Goal: Task Accomplishment & Management: Use online tool/utility

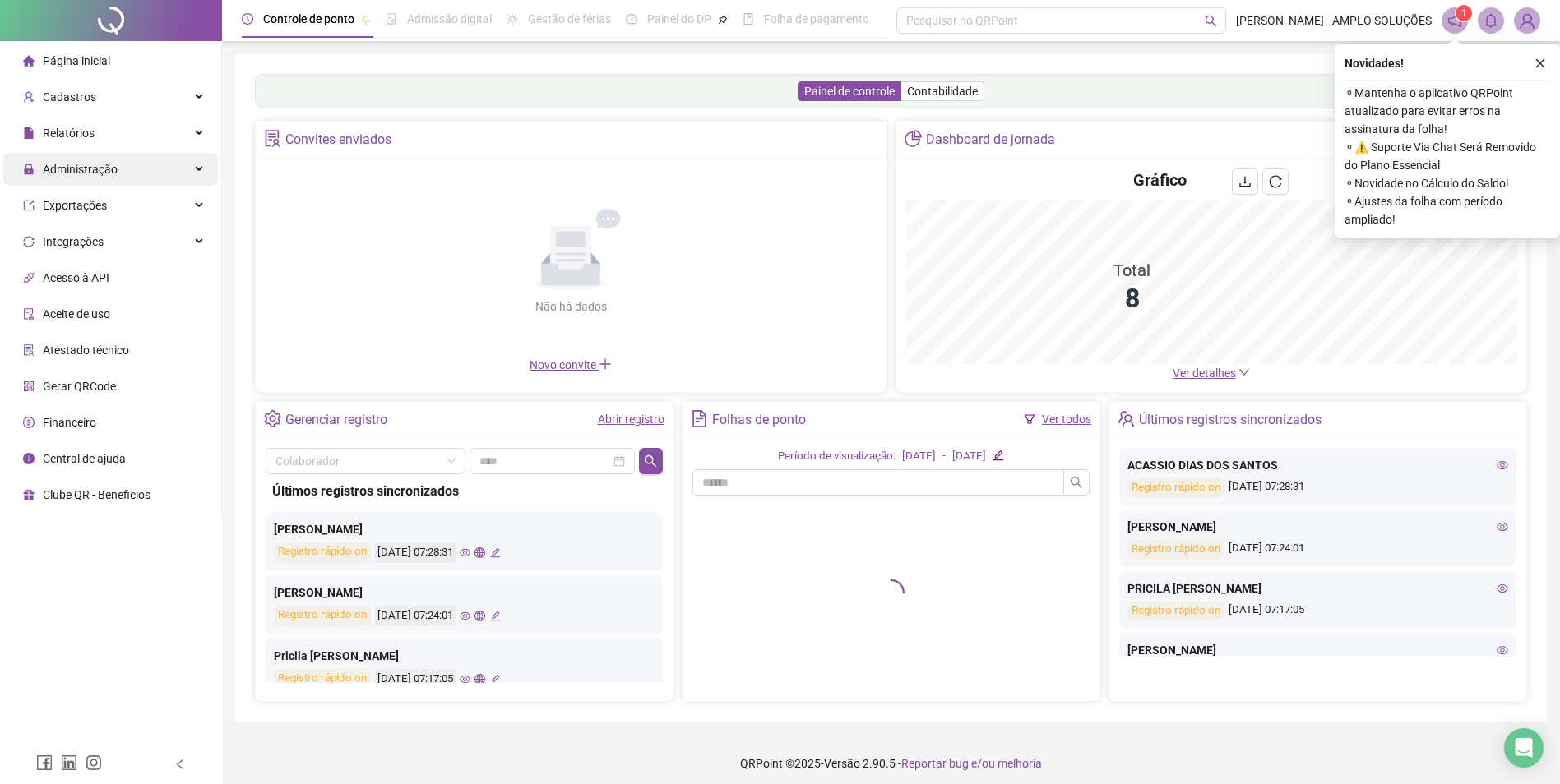
click at [192, 173] on div "Administração" at bounding box center [111, 169] width 215 height 33
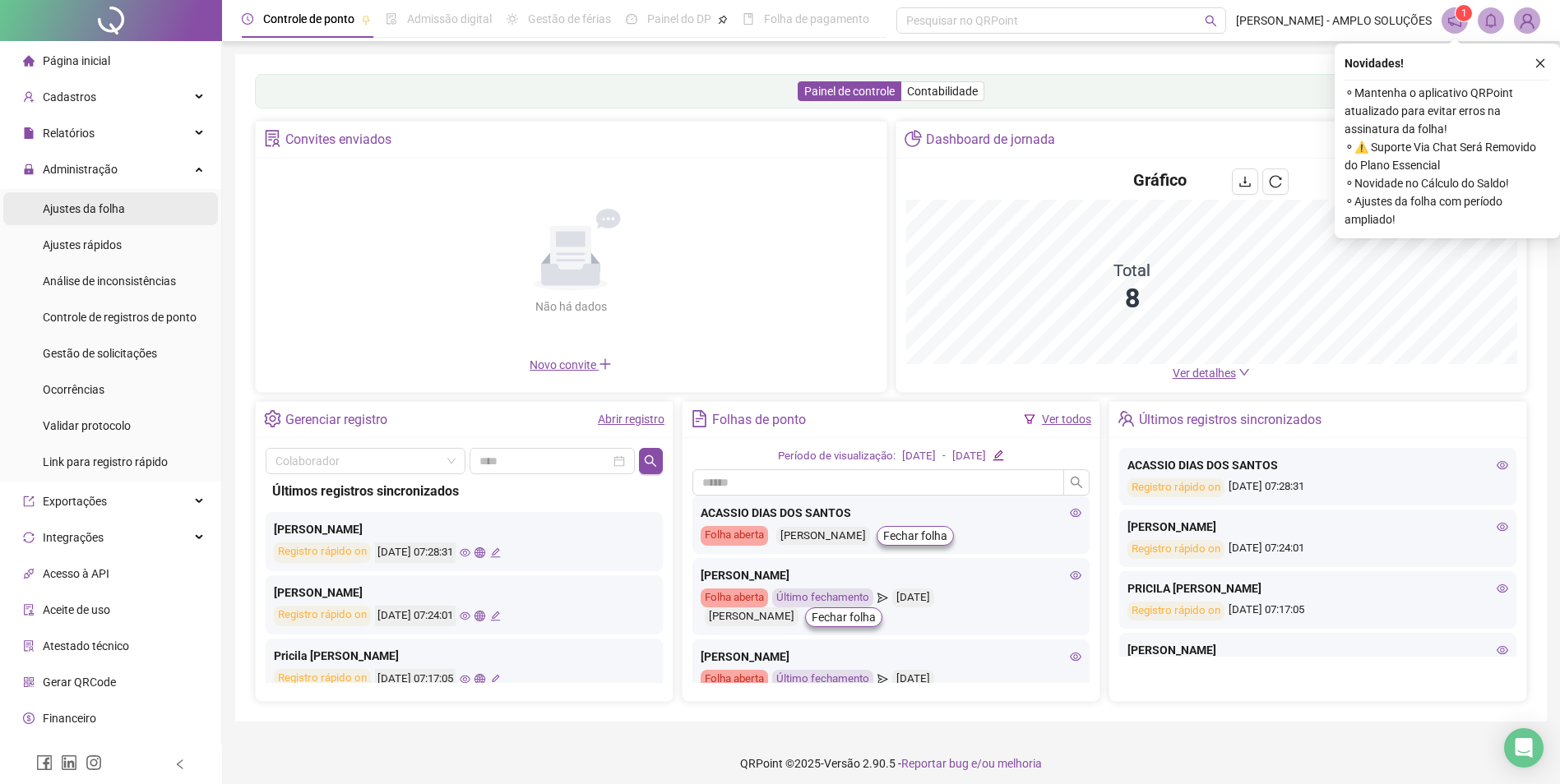
click at [107, 212] on span "Ajustes da folha" at bounding box center [84, 209] width 83 height 13
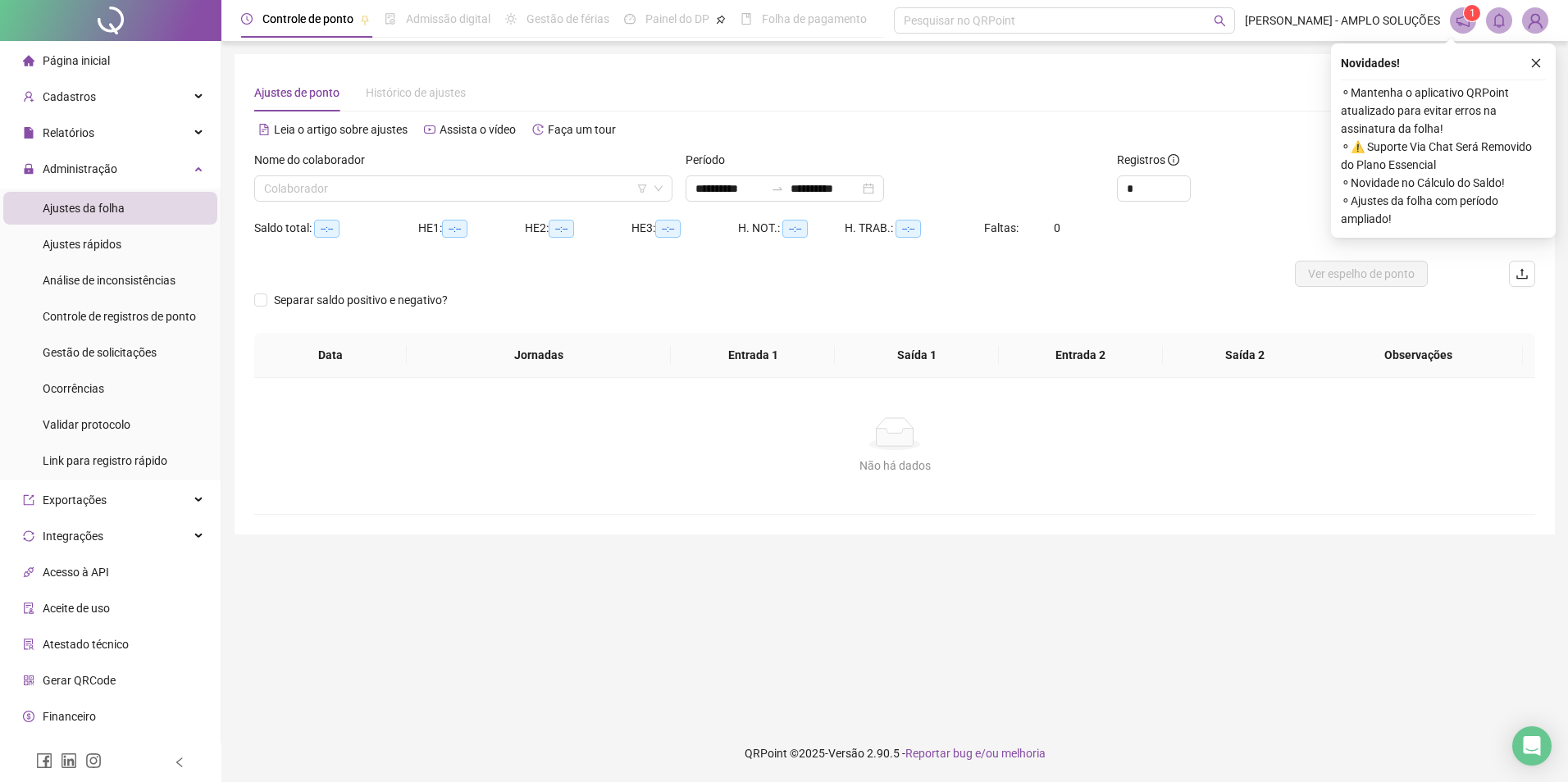
type input "**********"
click at [513, 191] on input "search" at bounding box center [456, 188] width 384 height 24
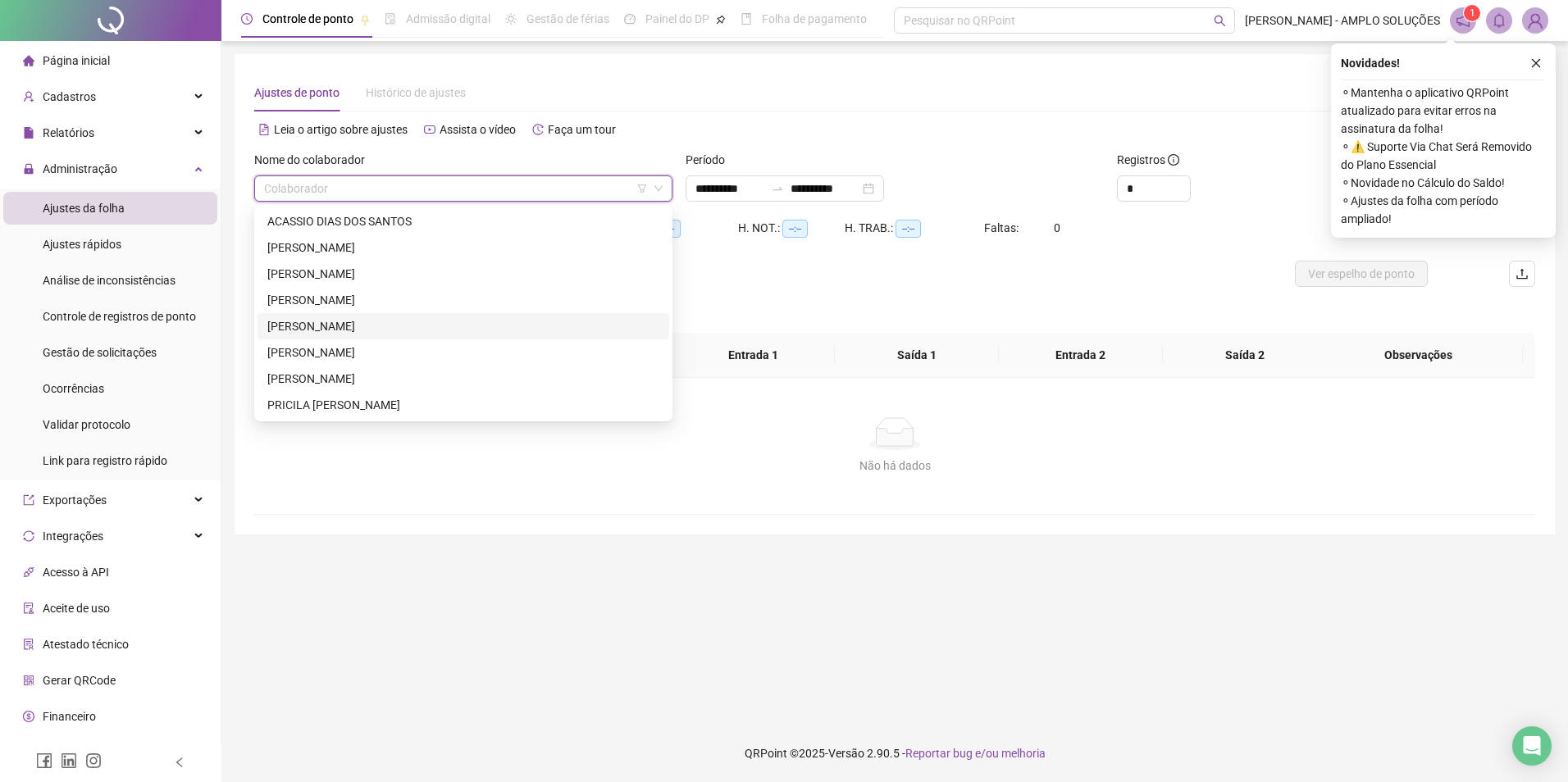
click at [298, 330] on div "[PERSON_NAME]" at bounding box center [463, 326] width 392 height 18
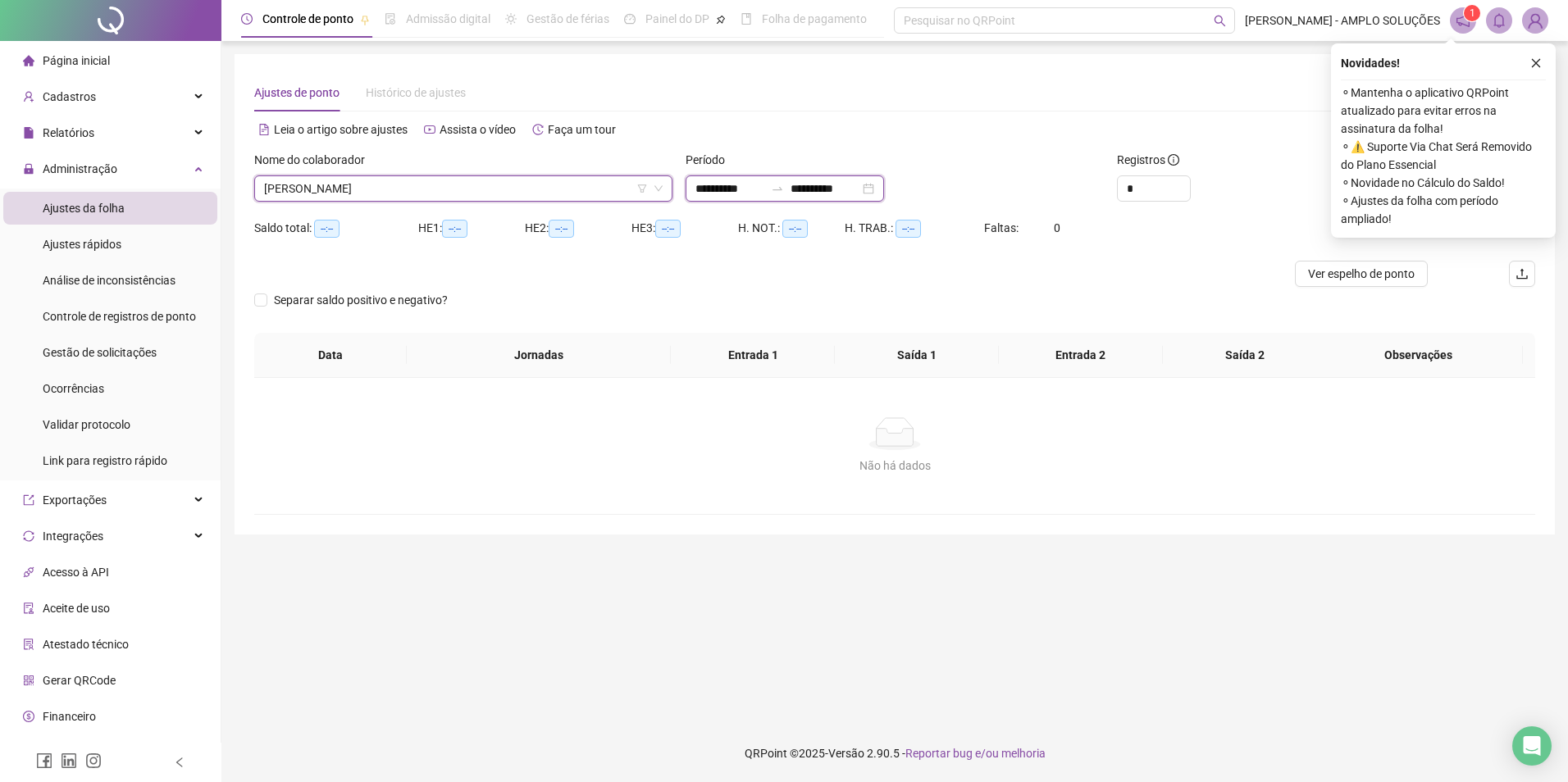
click at [764, 193] on input "**********" at bounding box center [730, 188] width 69 height 18
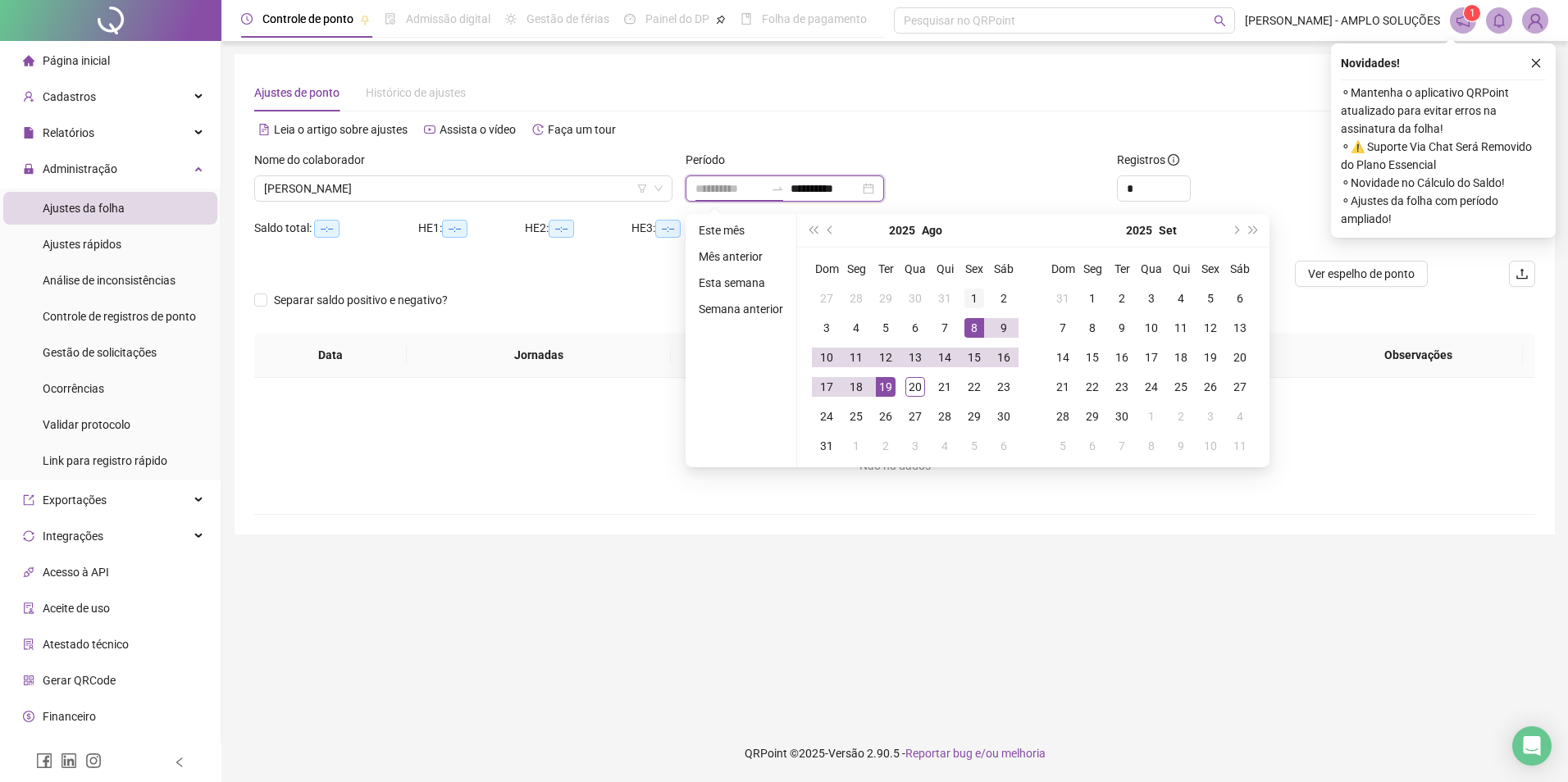
type input "**********"
click at [985, 300] on td "1" at bounding box center [974, 298] width 30 height 30
type input "**********"
click at [913, 388] on div "20" at bounding box center [915, 386] width 20 height 20
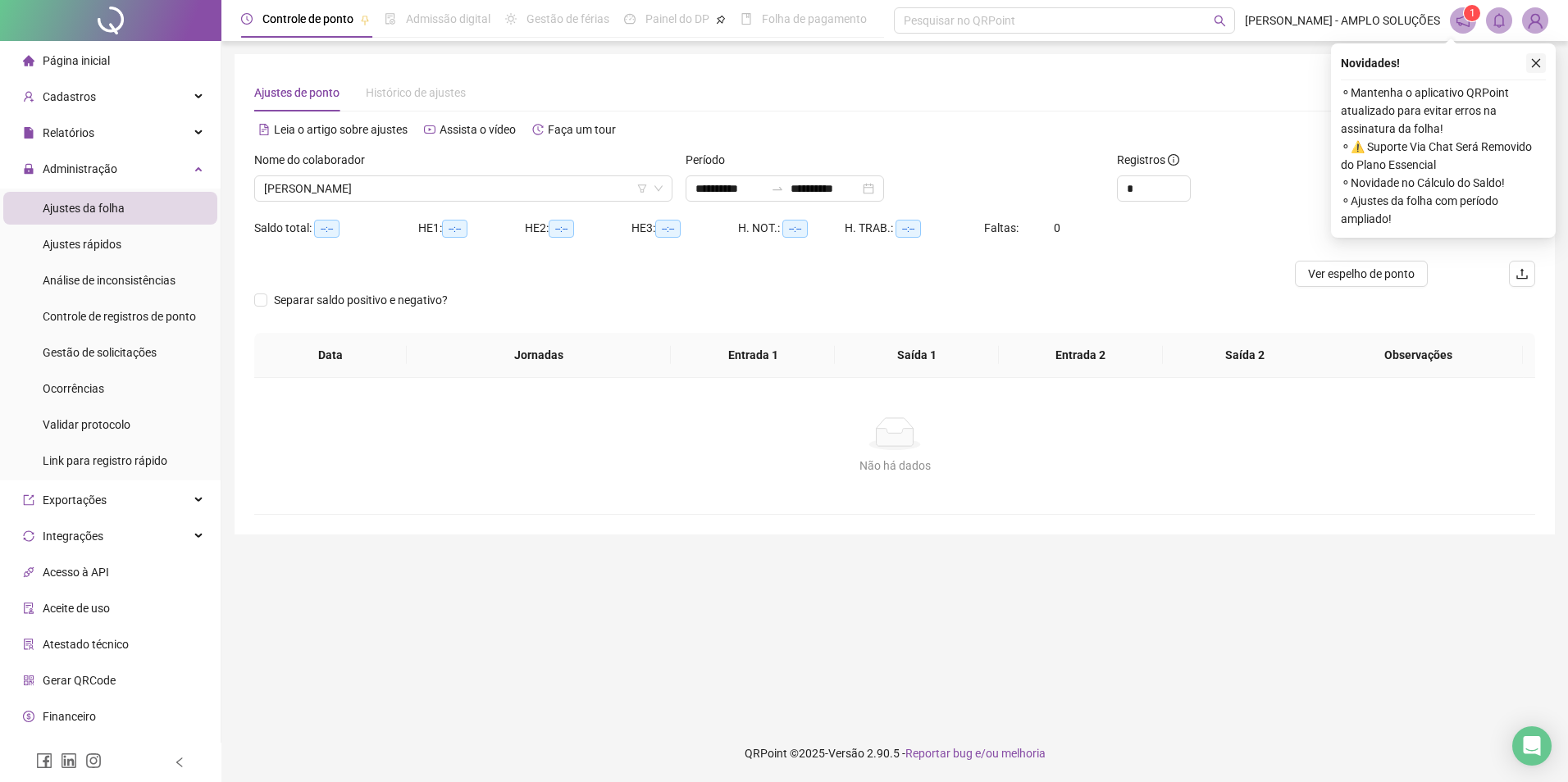
click at [1535, 62] on icon "close" at bounding box center [1535, 63] width 11 height 11
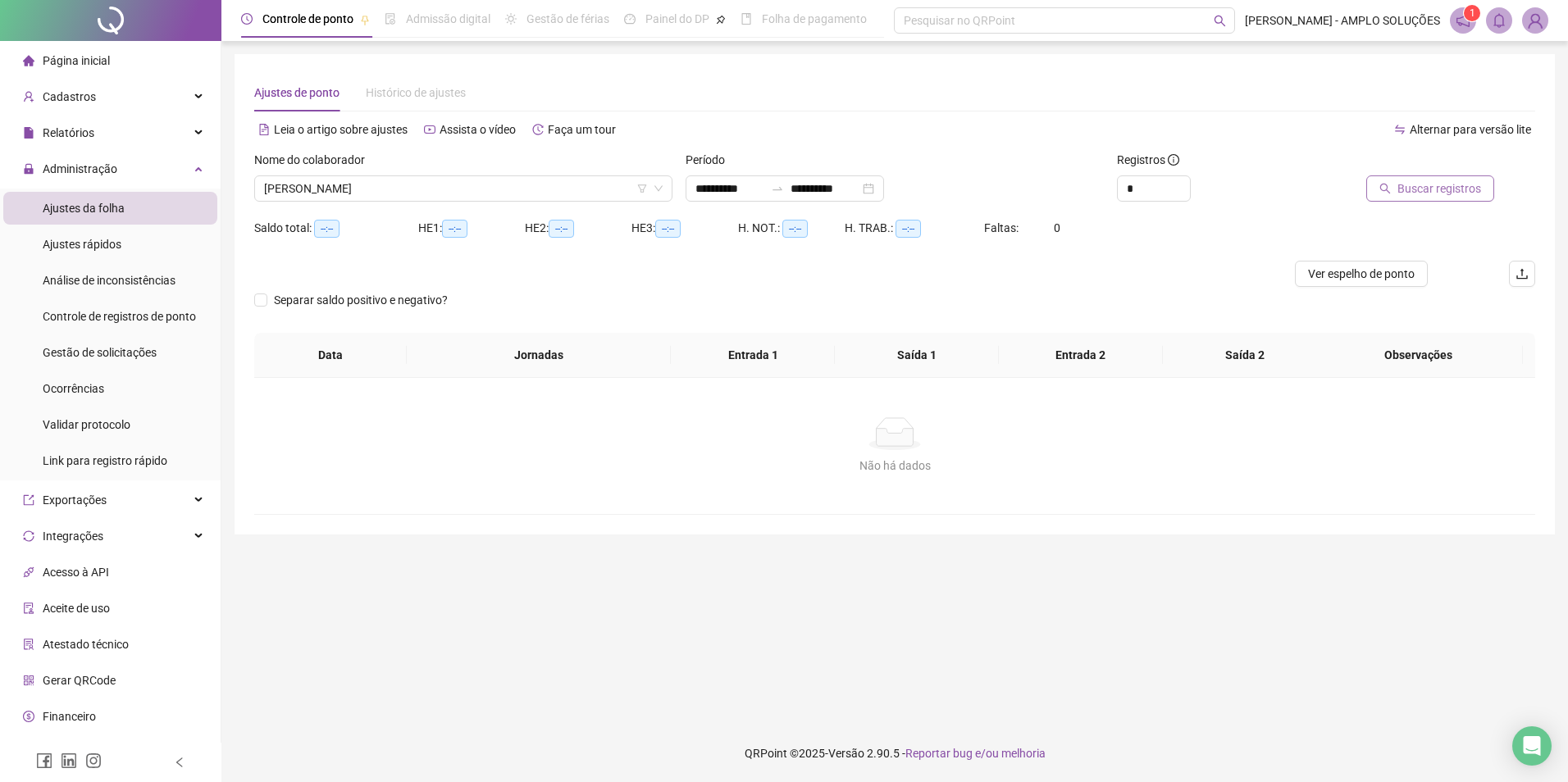
click at [1425, 191] on span "Buscar registros" at bounding box center [1438, 188] width 83 height 18
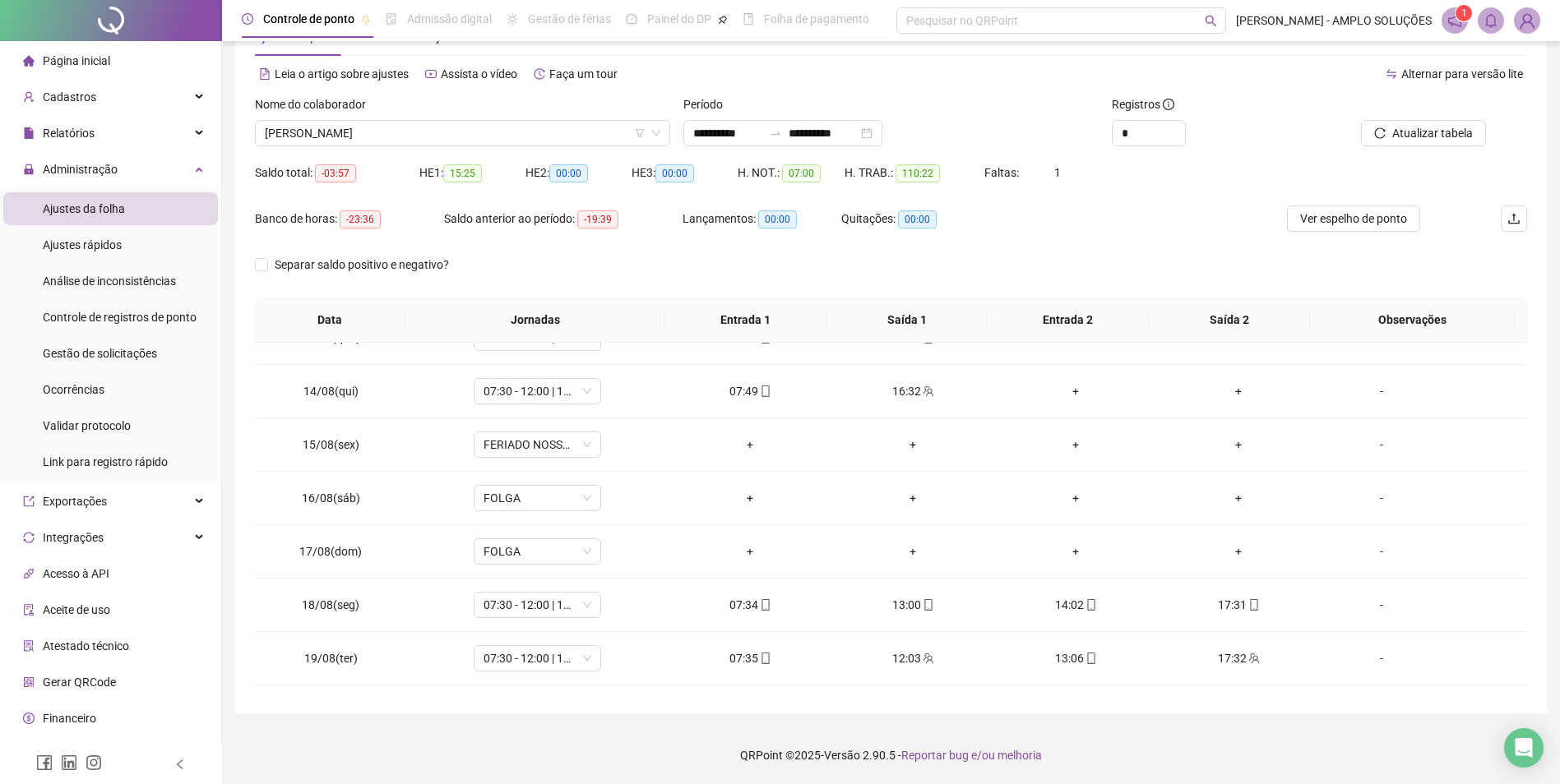
scroll to position [717, 0]
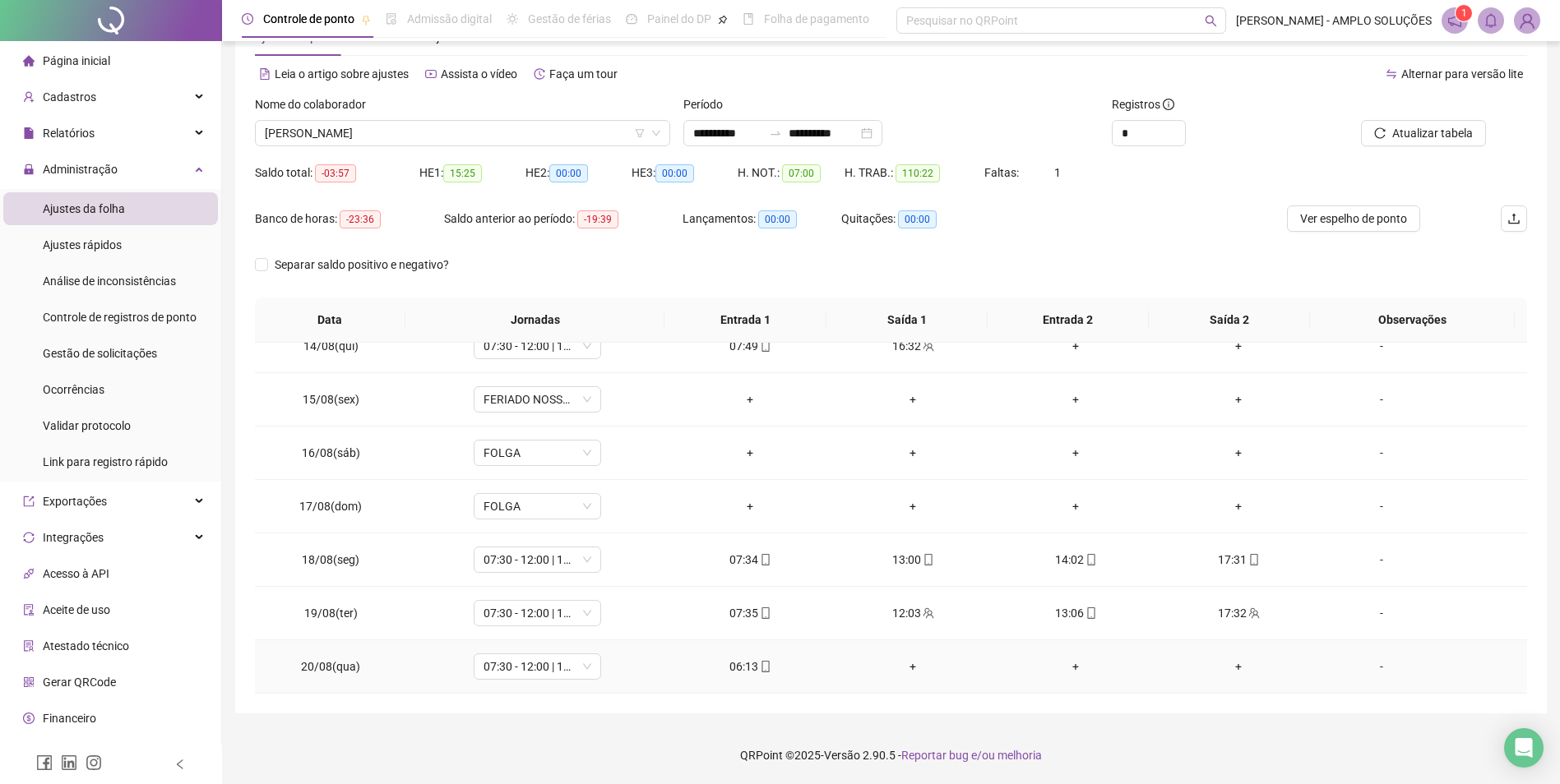
click at [760, 665] on icon "mobile" at bounding box center [765, 667] width 11 height 11
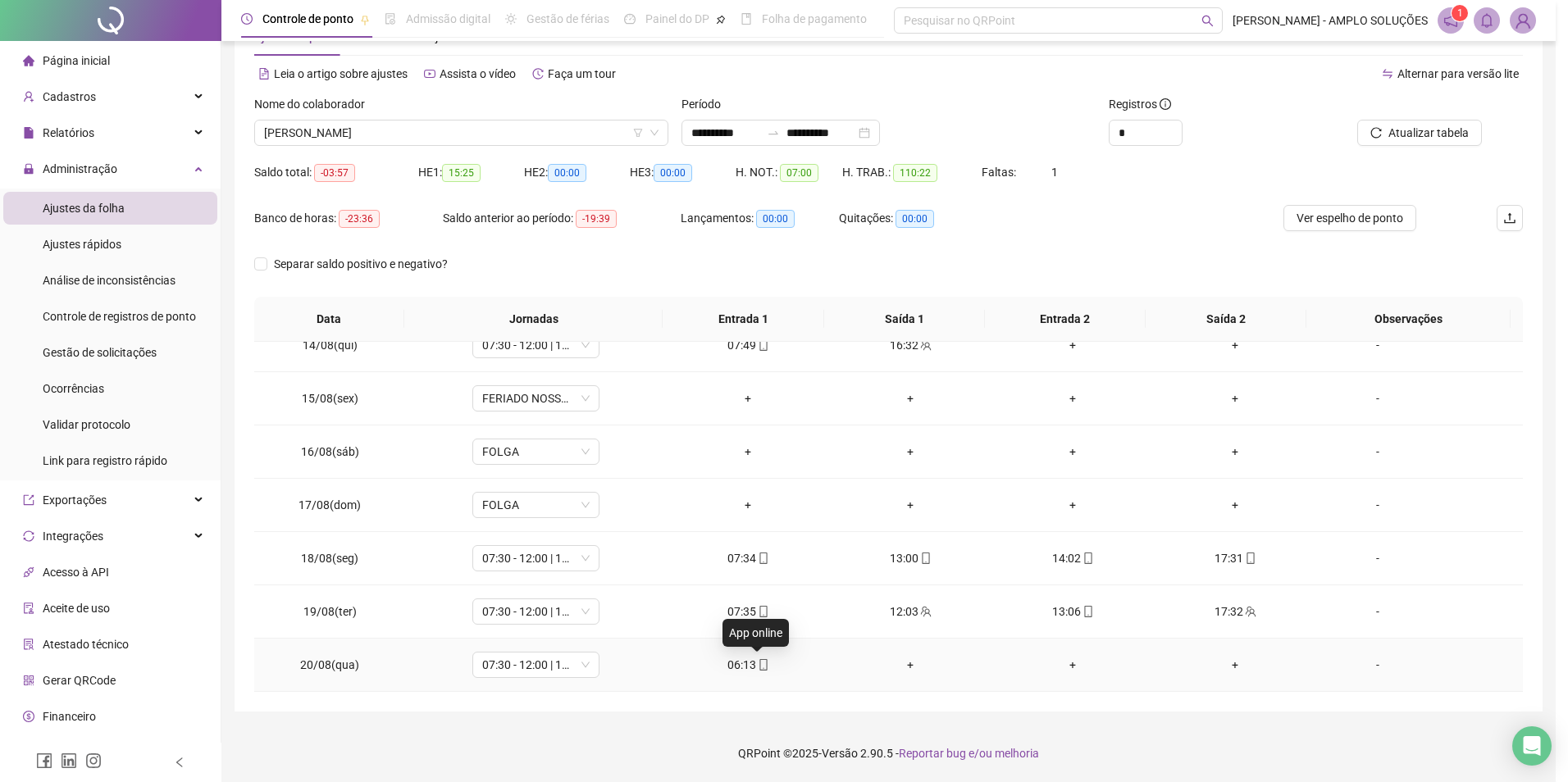
type input "**********"
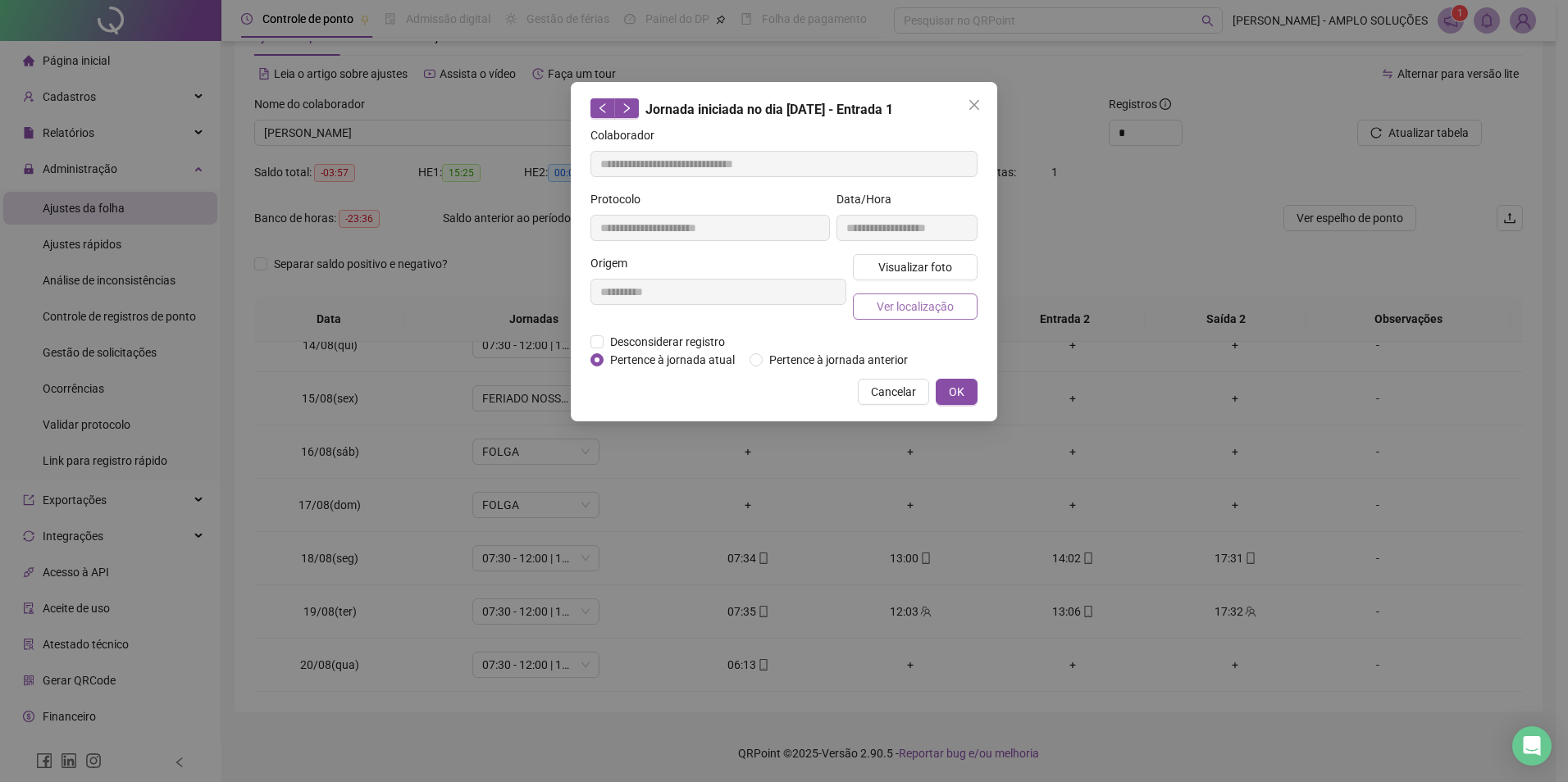
click at [892, 298] on span "Ver localização" at bounding box center [915, 306] width 77 height 18
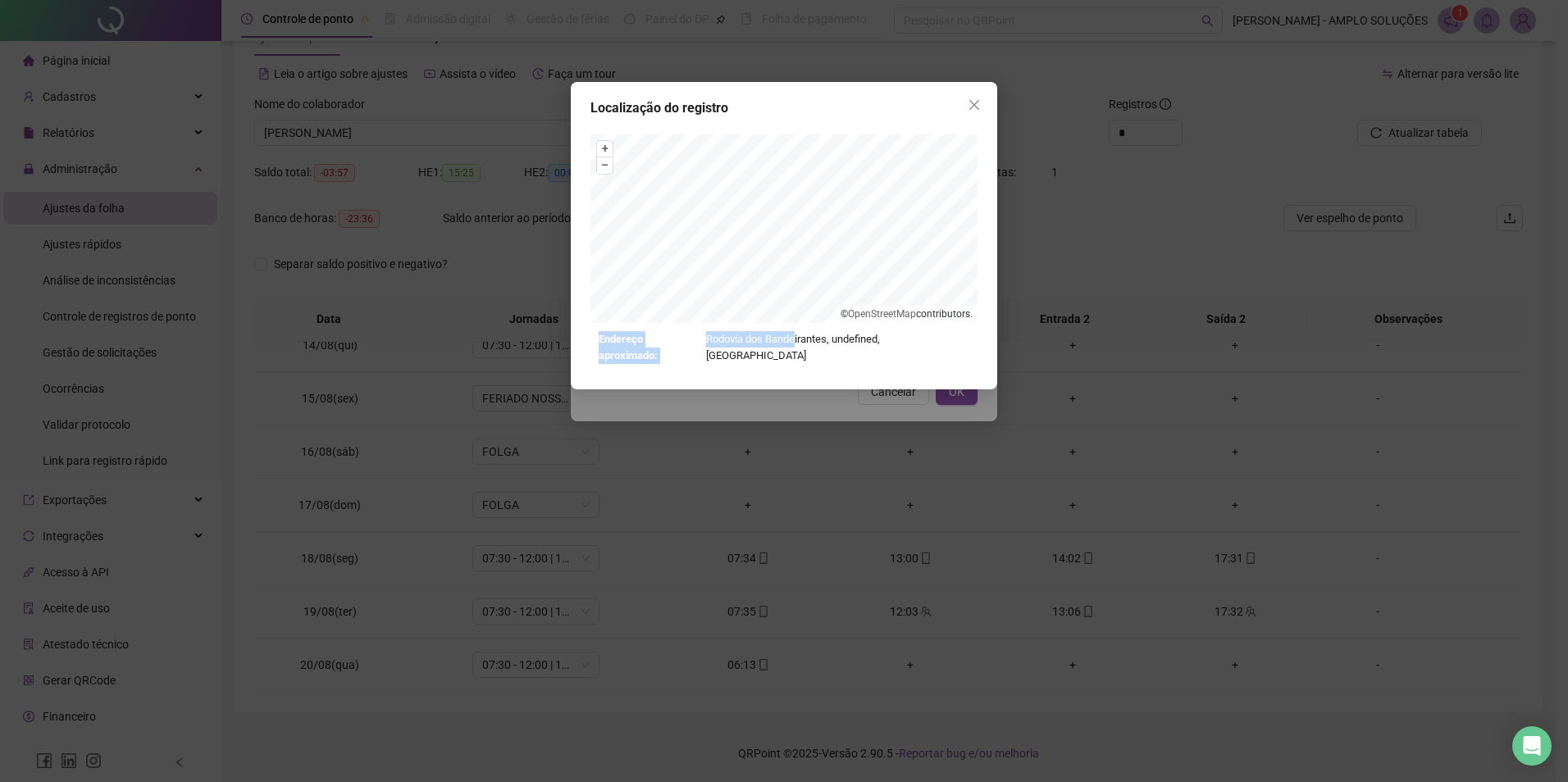
drag, startPoint x: 809, startPoint y: 106, endPoint x: 807, endPoint y: 334, distance: 228.0
click at [807, 334] on div "Localização do registro + – ⇧ › © OpenStreetMap contributors. Endereço aproxima…" at bounding box center [784, 236] width 427 height 308
drag, startPoint x: 807, startPoint y: 334, endPoint x: 887, endPoint y: 95, distance: 252.0
click at [887, 95] on div "Localização do registro + – ⇧ › © OpenStreetMap contributors. Endereço aproxima…" at bounding box center [784, 236] width 427 height 308
click at [973, 99] on icon "close" at bounding box center [974, 105] width 13 height 13
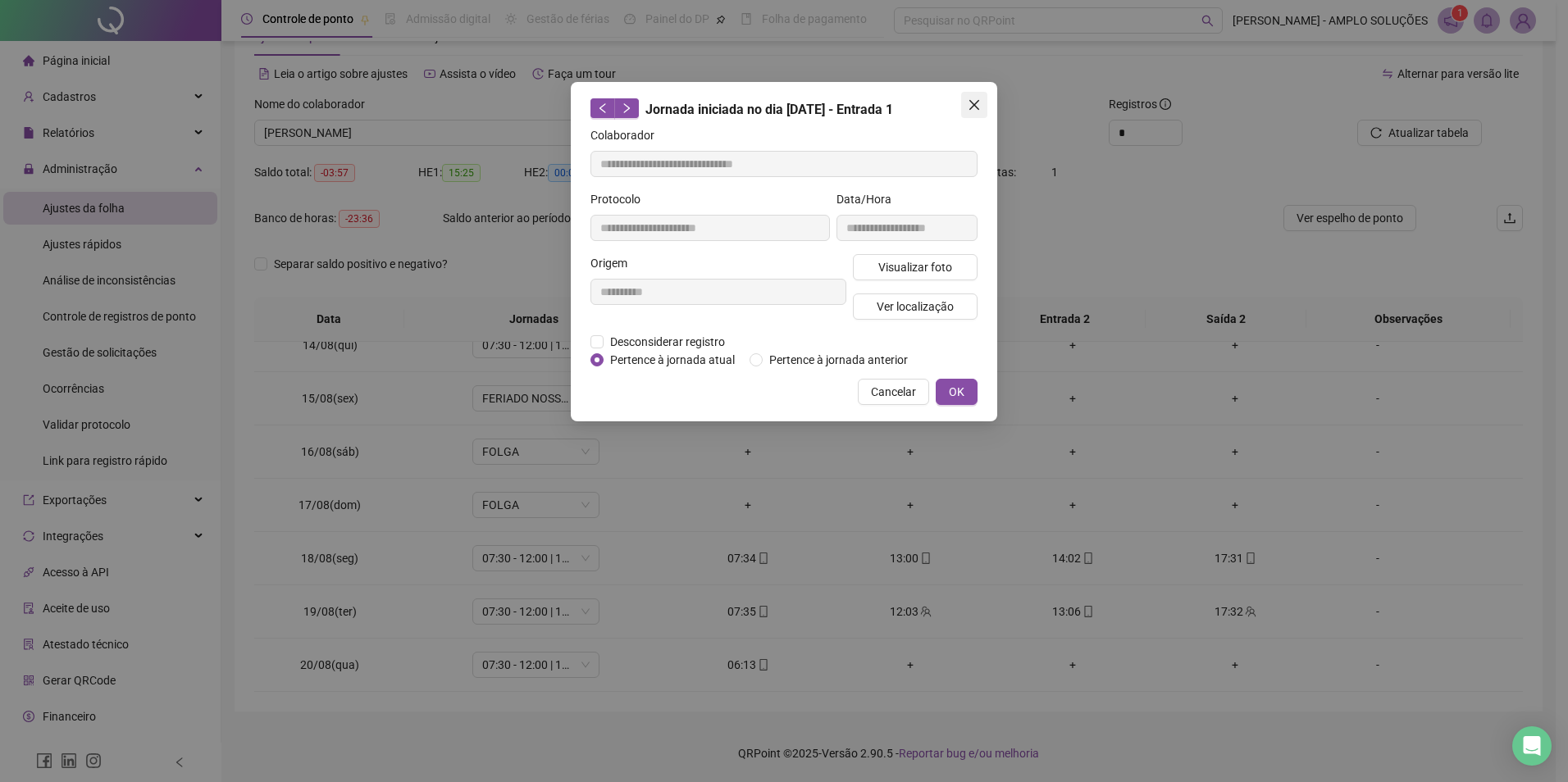
click at [976, 100] on icon "close" at bounding box center [974, 105] width 13 height 13
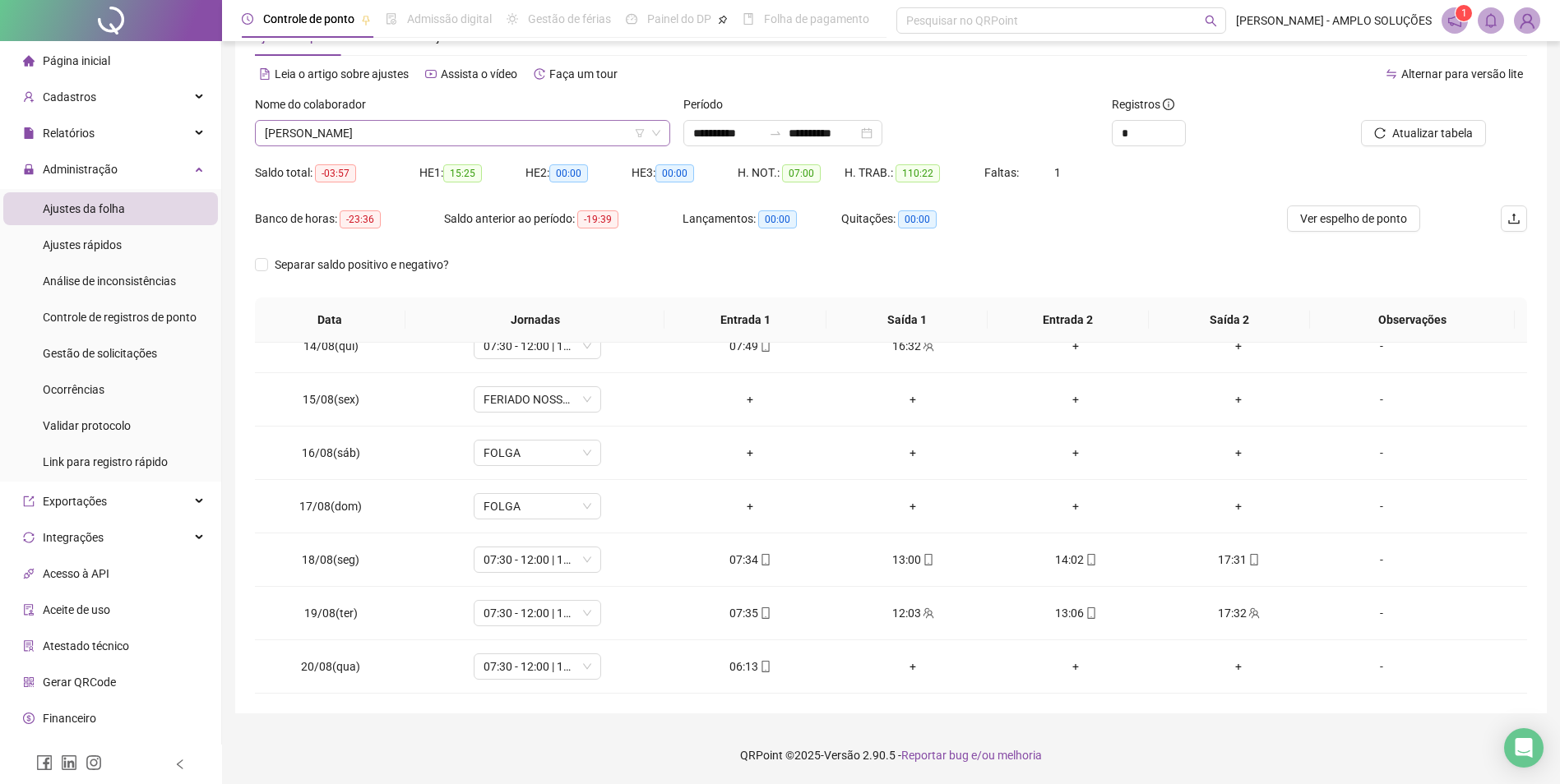
click at [464, 133] on span "[PERSON_NAME]" at bounding box center [462, 133] width 396 height 24
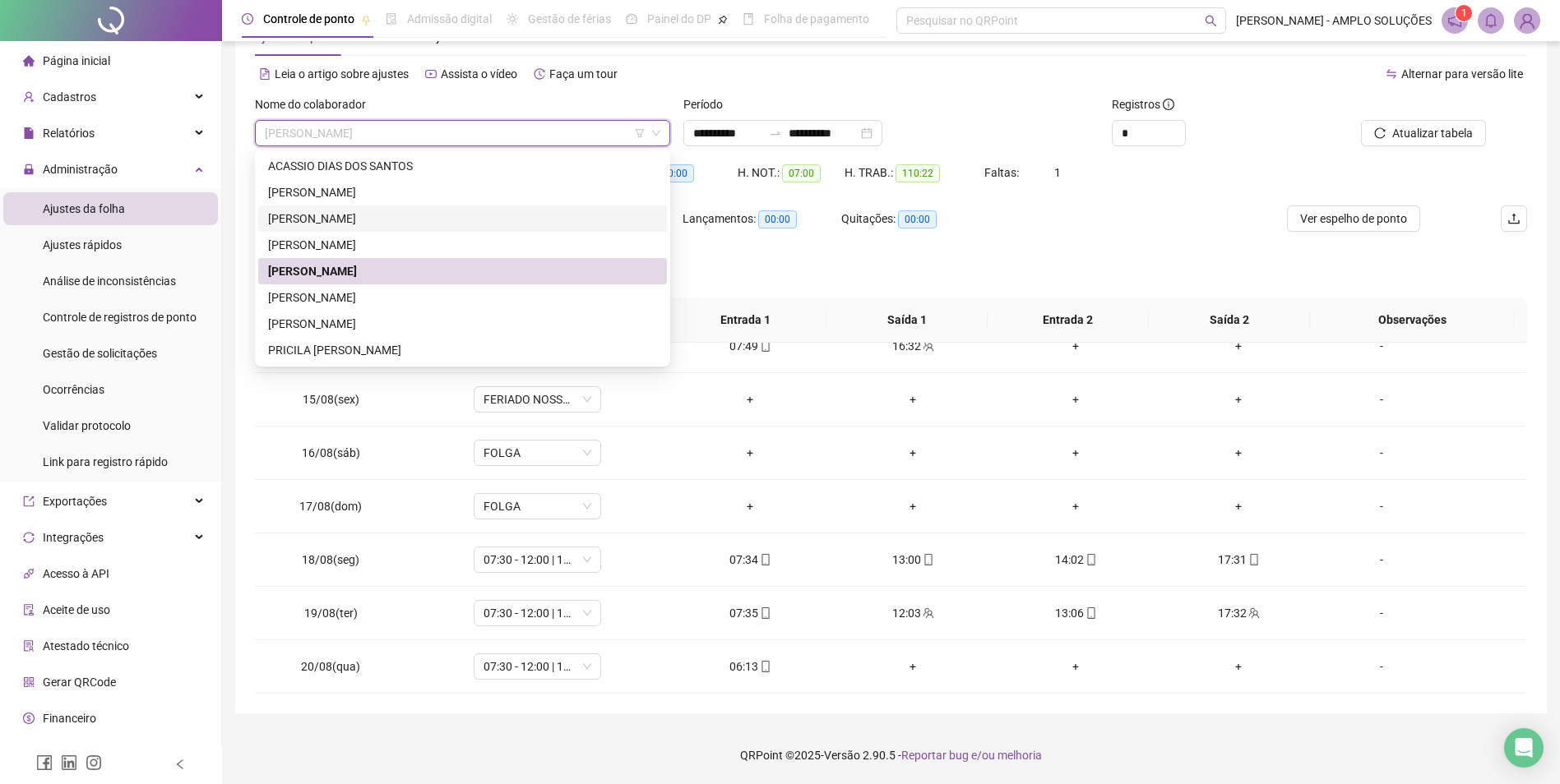
click at [371, 223] on div "[PERSON_NAME]" at bounding box center [462, 218] width 389 height 18
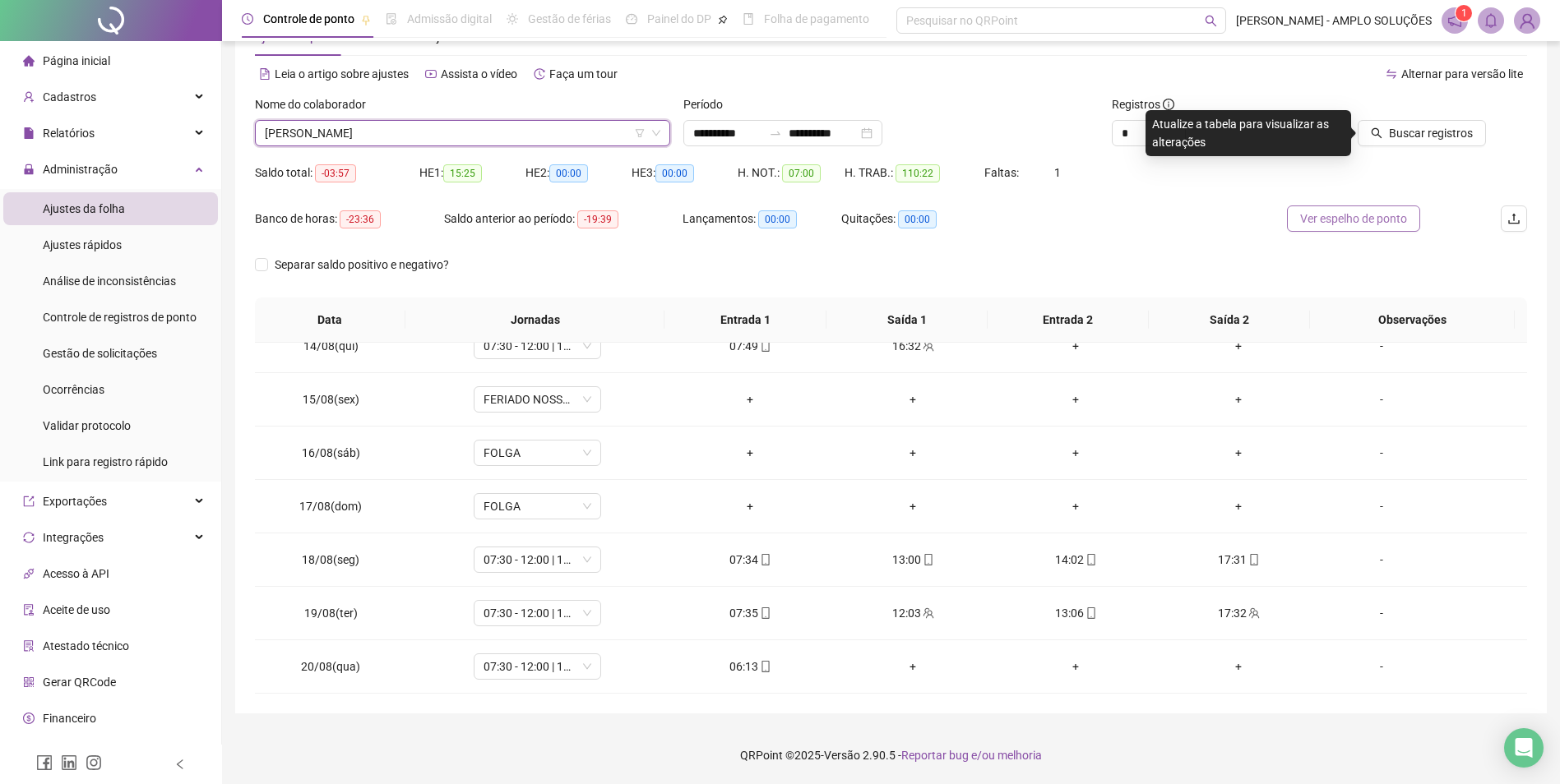
click at [1319, 218] on span "Ver espelho de ponto" at bounding box center [1354, 218] width 107 height 18
click at [1402, 137] on span "Buscar registros" at bounding box center [1430, 132] width 83 height 18
